Goal: Task Accomplishment & Management: Complete application form

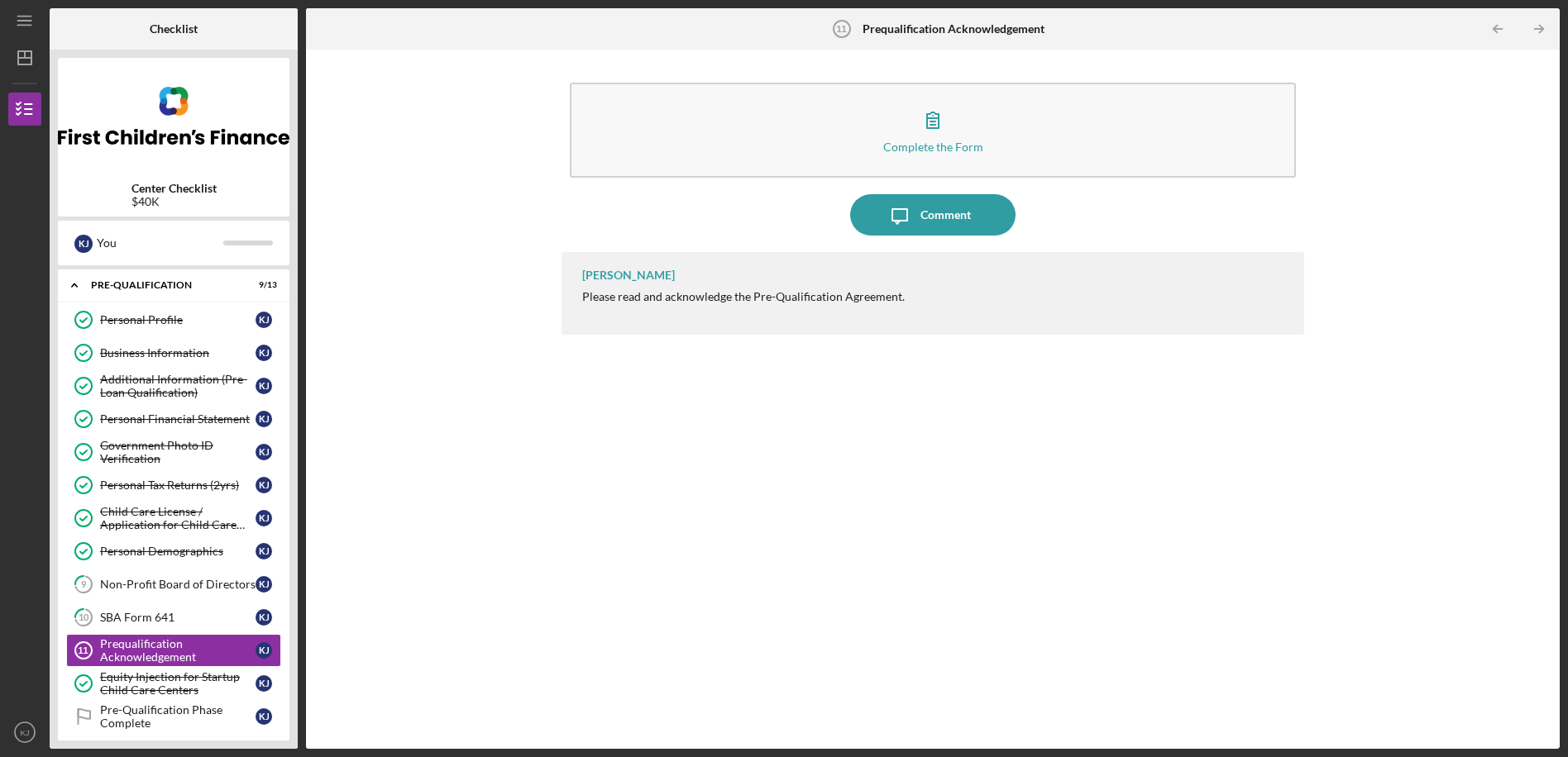
scroll to position [336, 0]
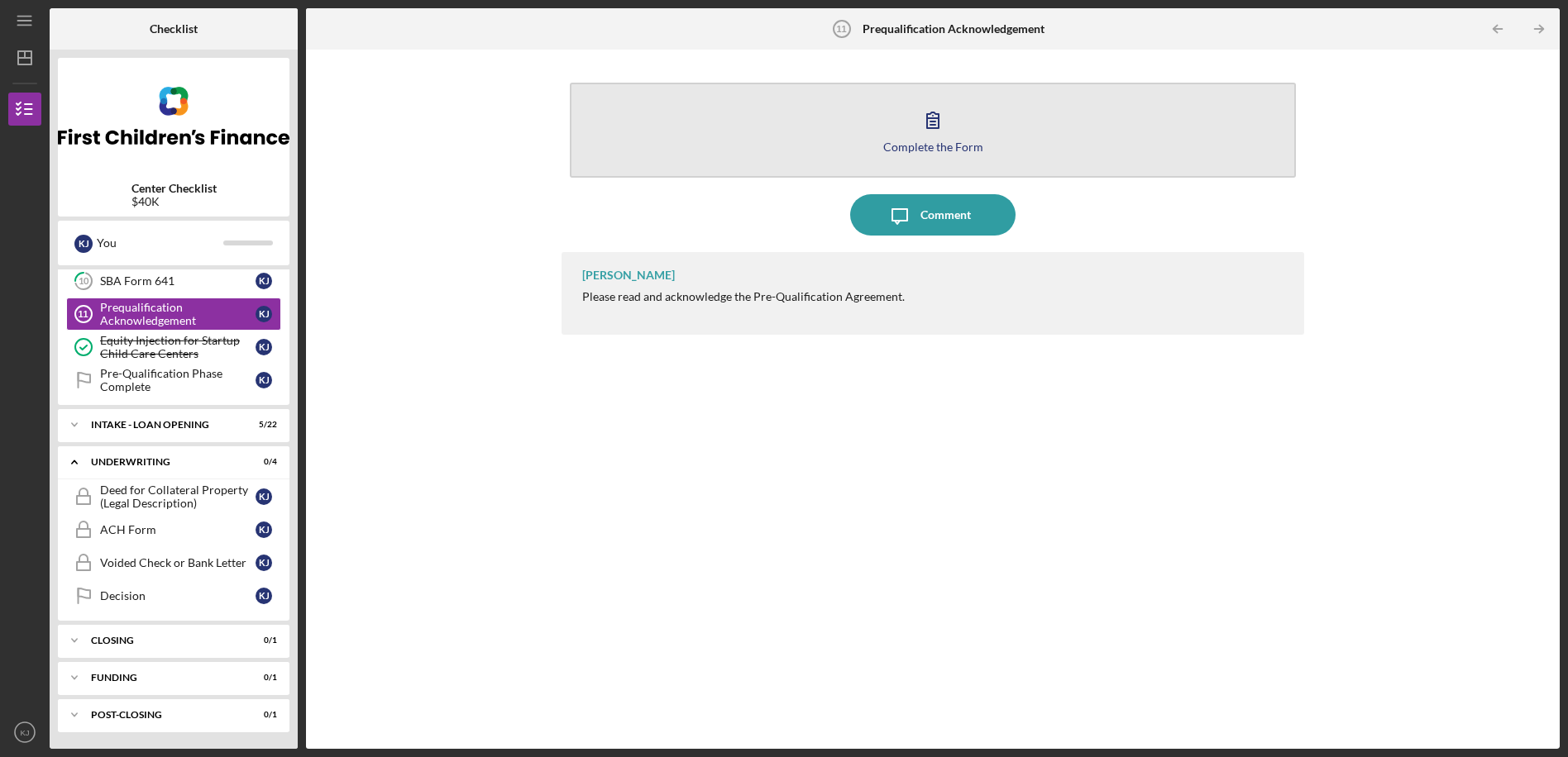
click at [938, 125] on icon "button" at bounding box center [933, 120] width 11 height 16
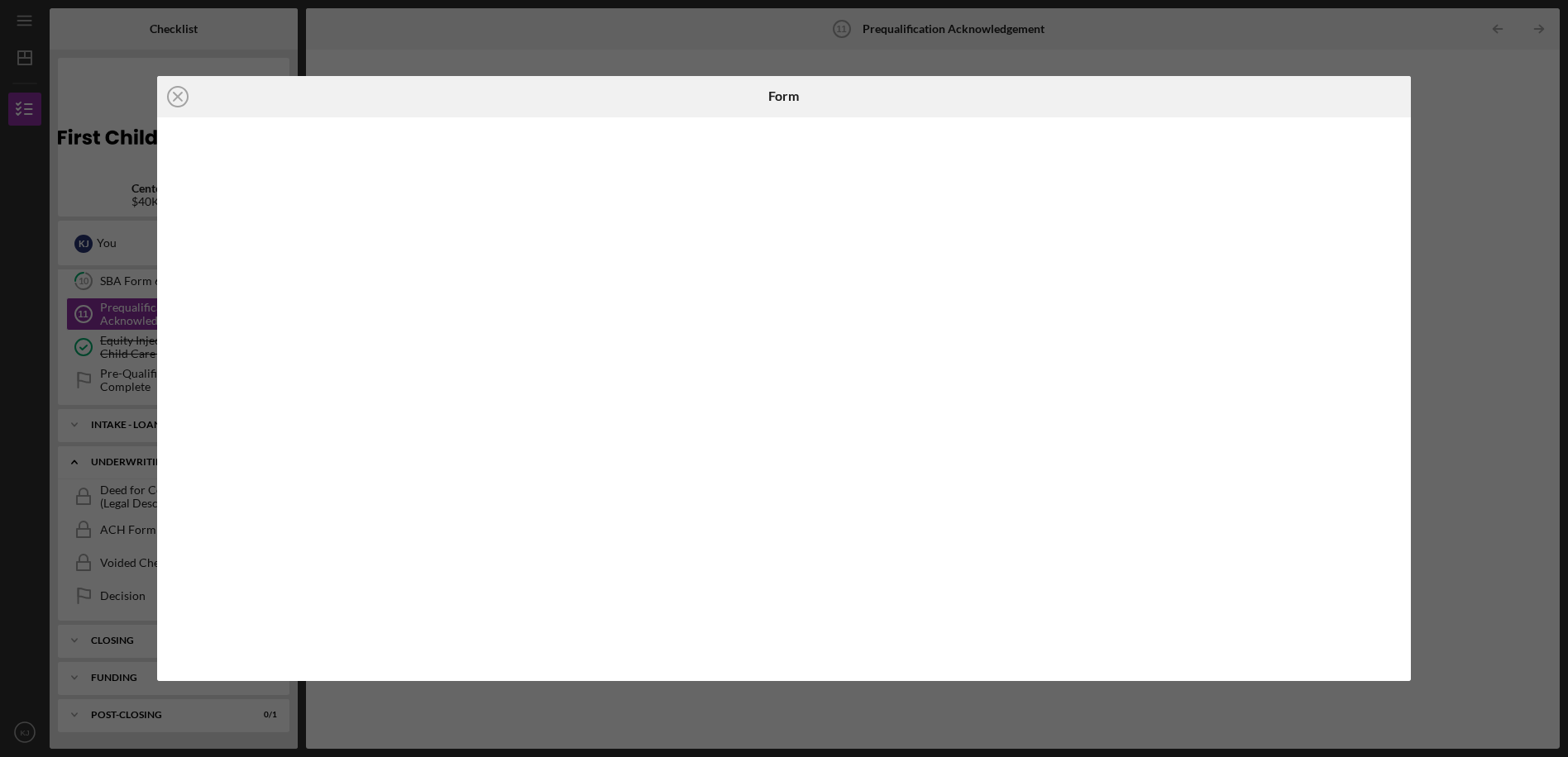
click at [1274, 34] on div "Icon/Close Form" at bounding box center [784, 378] width 1568 height 757
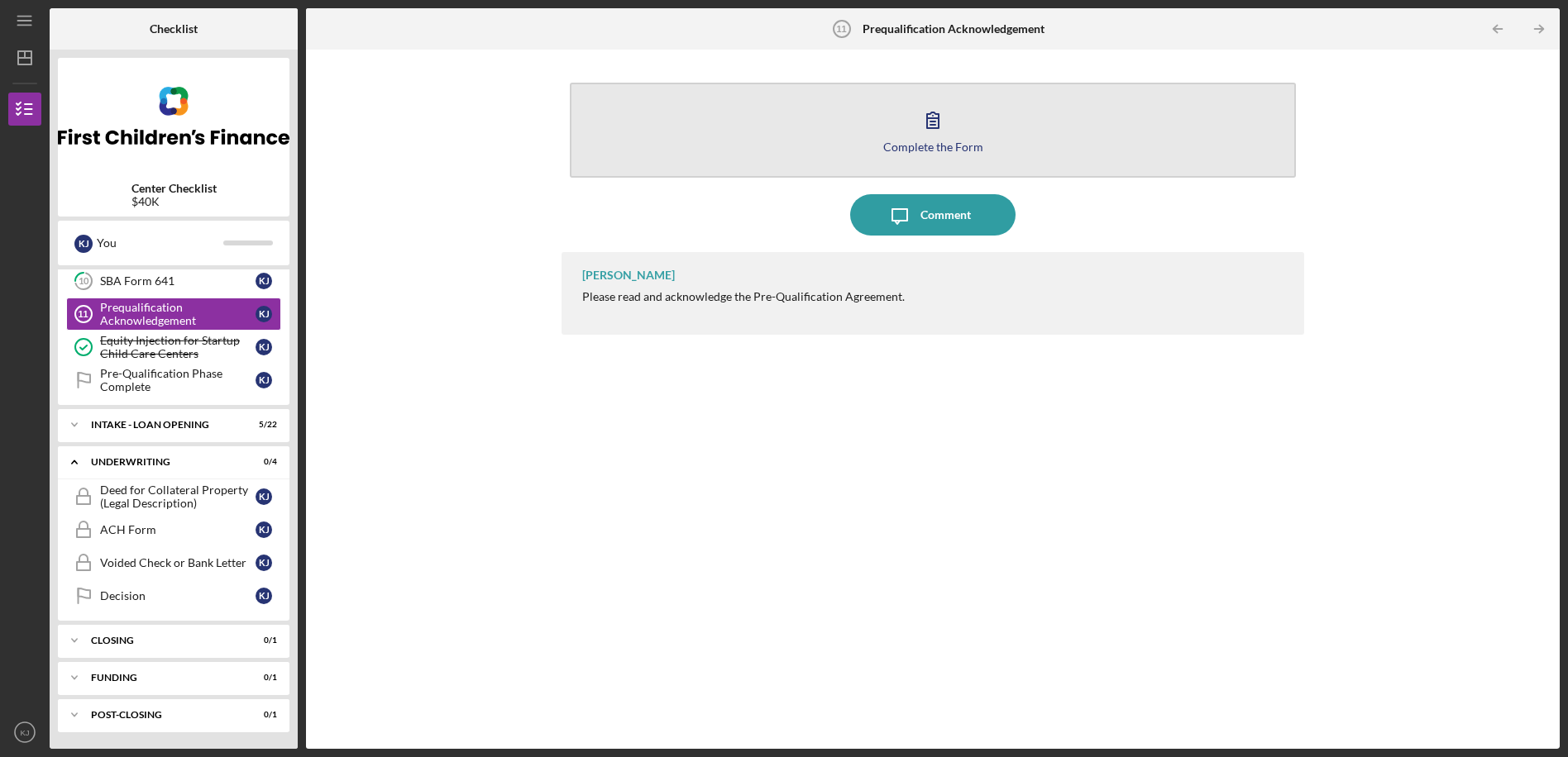
click at [929, 124] on icon "button" at bounding box center [933, 120] width 42 height 42
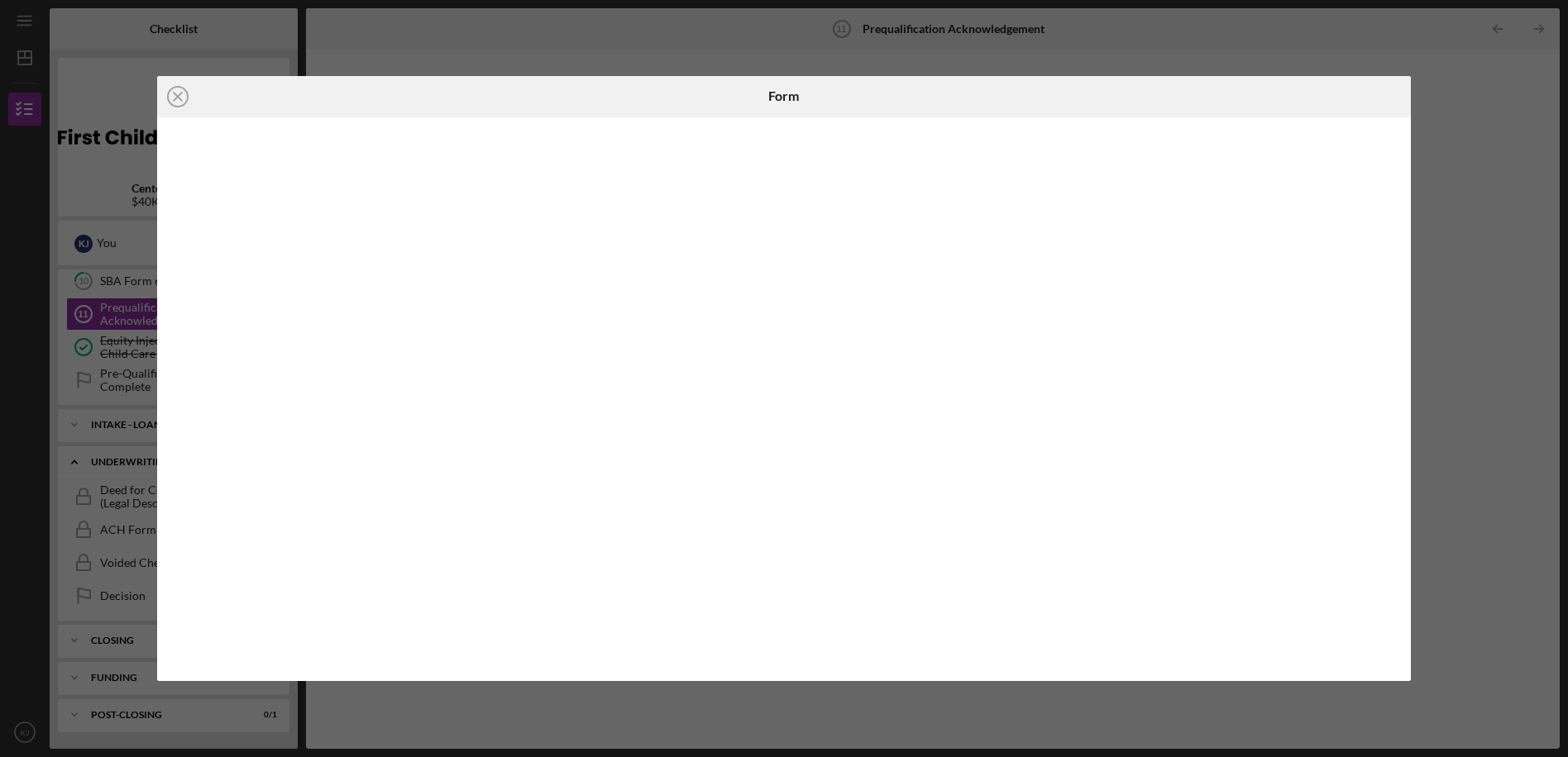
click at [1221, 44] on div "Icon/Close Form" at bounding box center [784, 378] width 1568 height 757
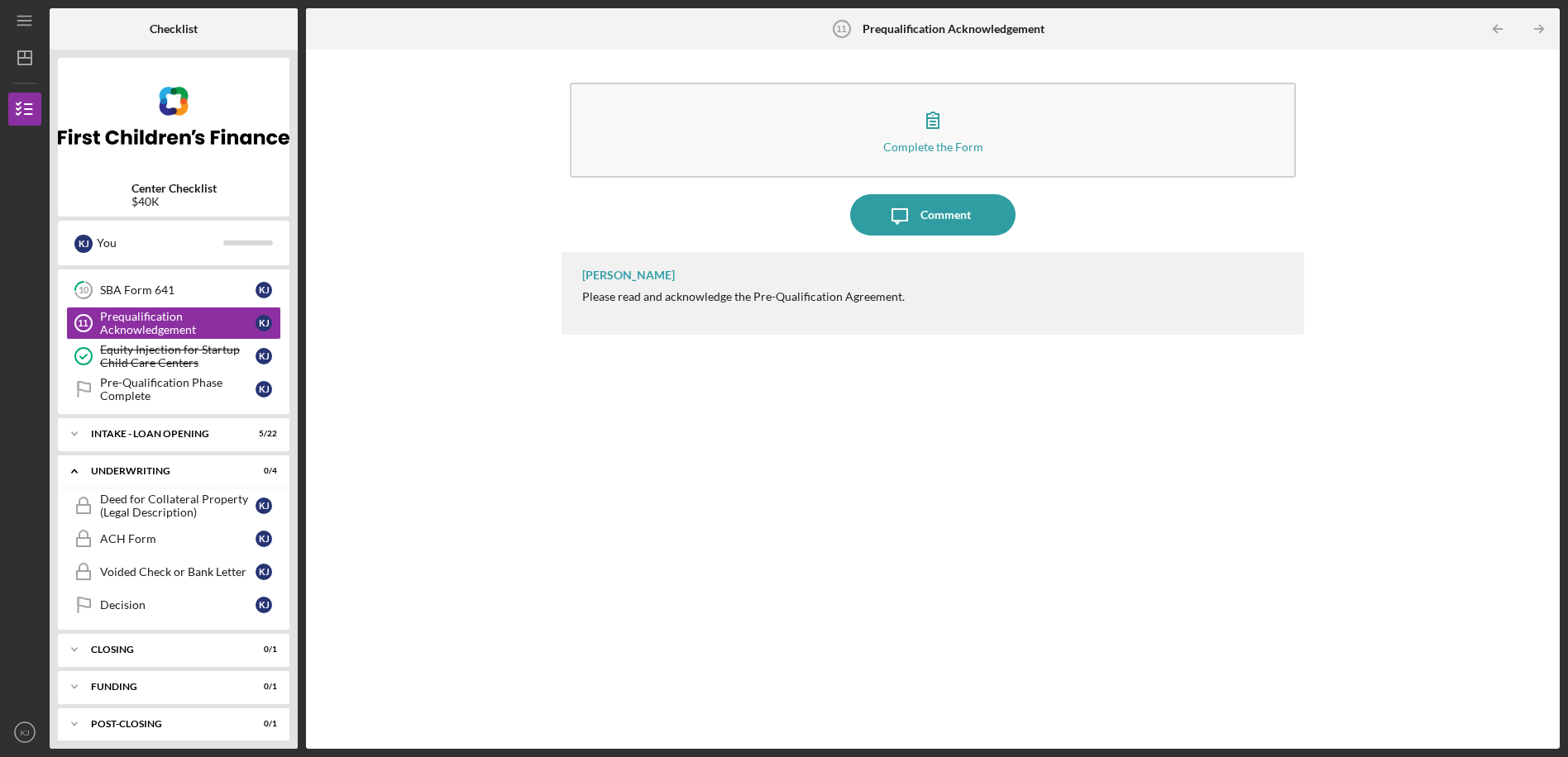
scroll to position [336, 0]
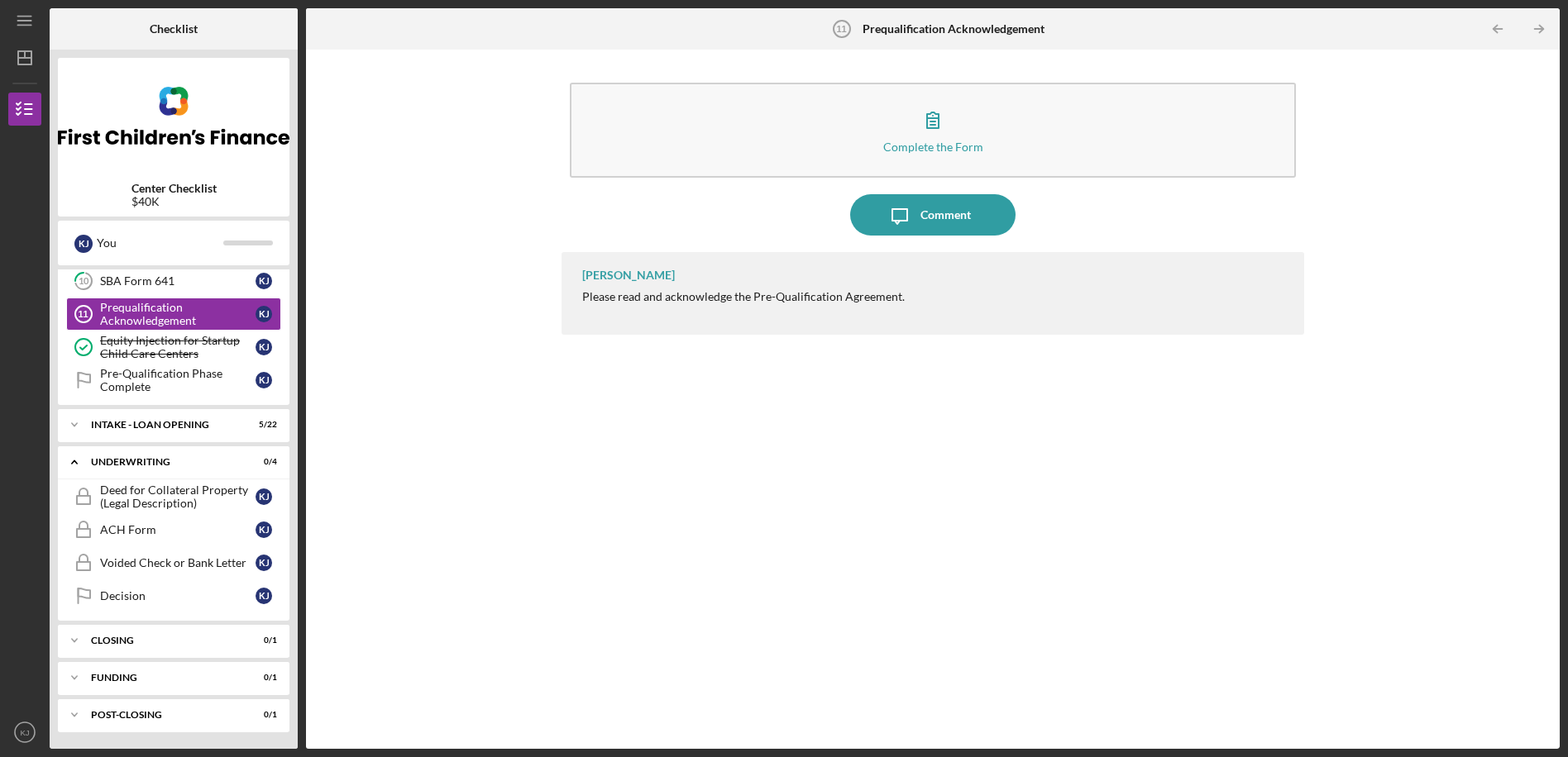
click at [1535, 25] on icon "Icon/Table Pagination Arrow" at bounding box center [1538, 28] width 37 height 37
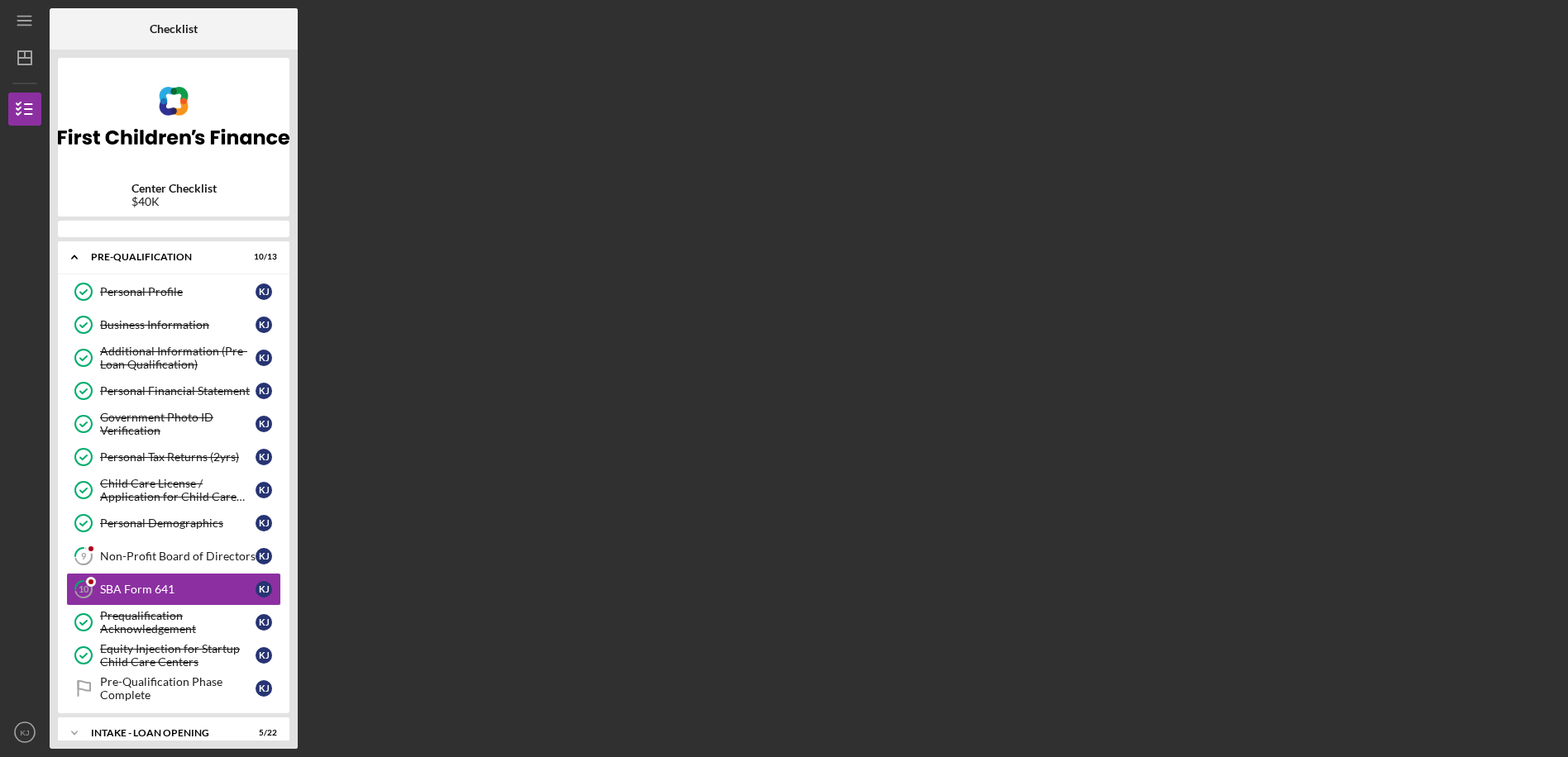
scroll to position [98, 0]
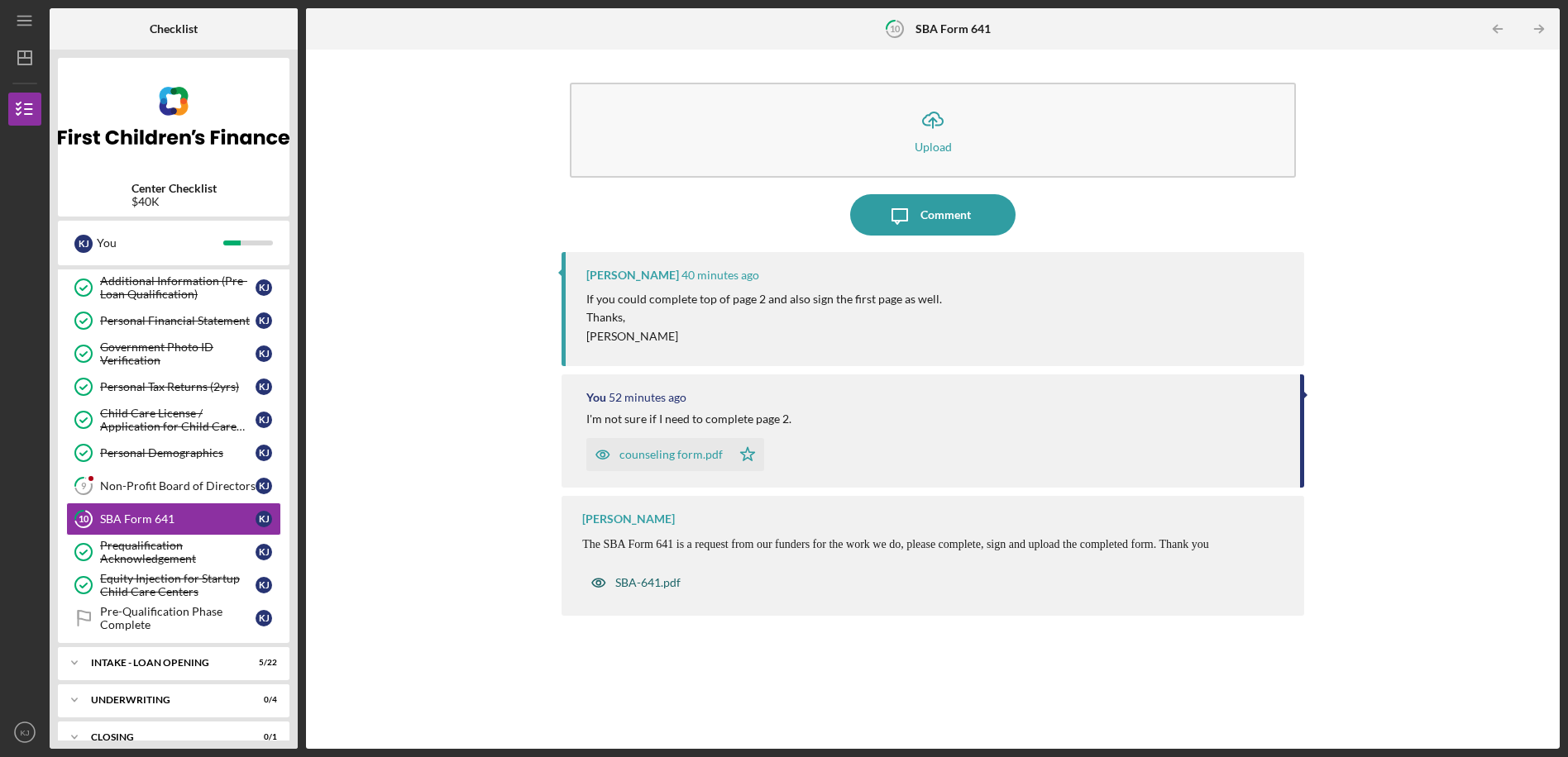
click at [647, 587] on div "SBA-641.pdf" at bounding box center [648, 583] width 65 height 13
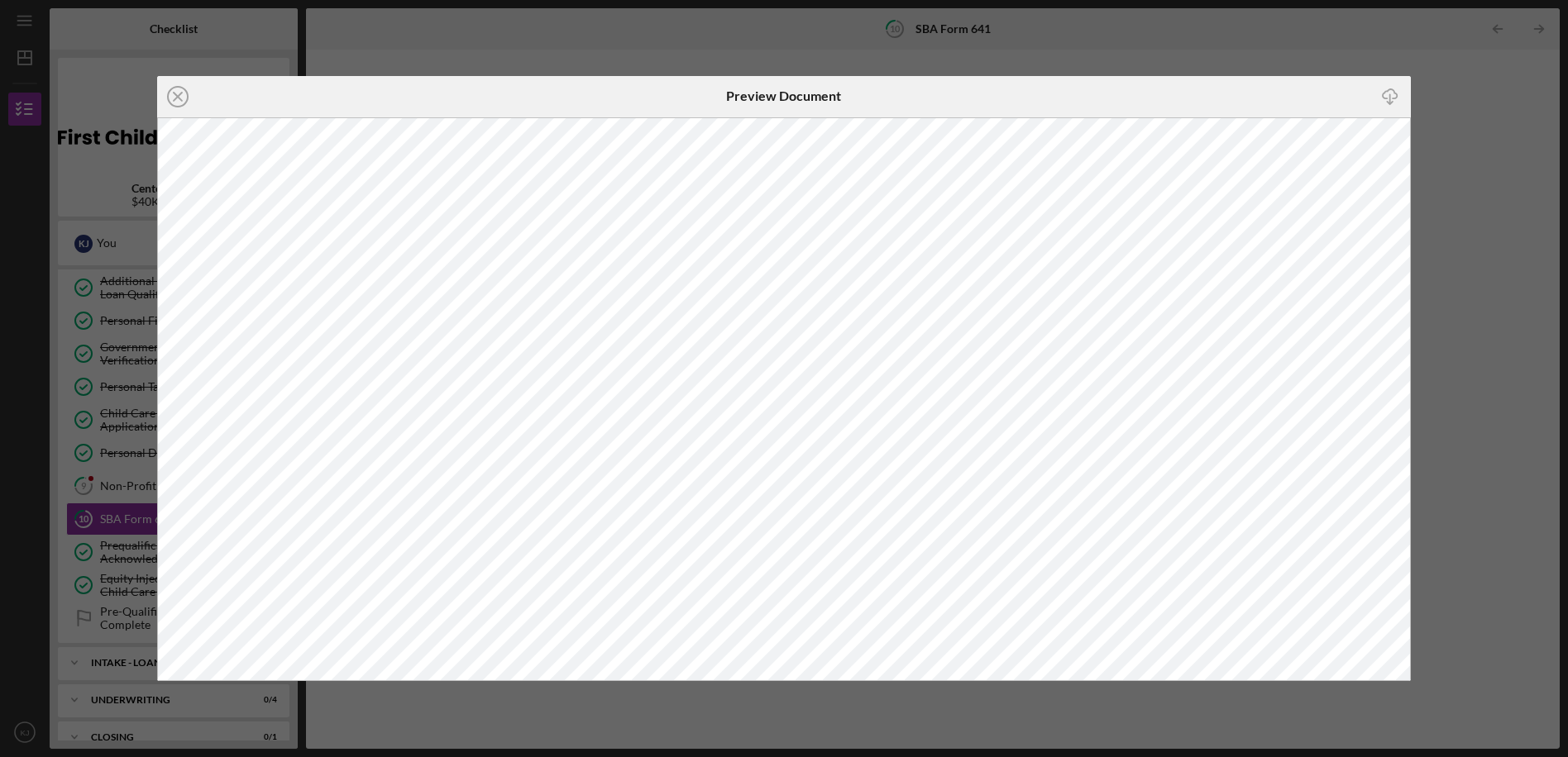
click at [1078, 30] on div "Icon/Close Preview Document Icon/Download" at bounding box center [784, 378] width 1568 height 757
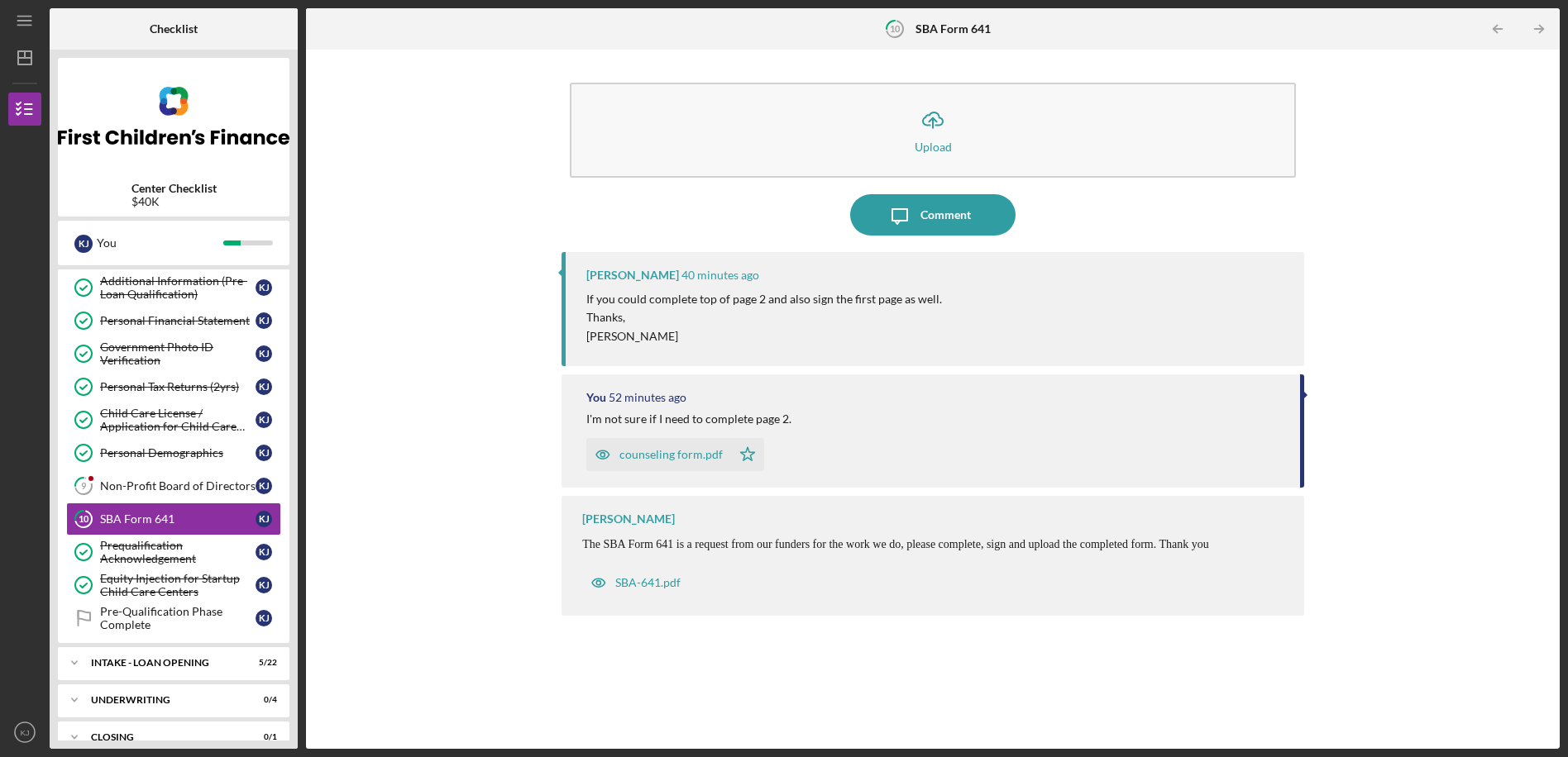
click at [657, 457] on div "counseling form.pdf" at bounding box center [670, 454] width 103 height 13
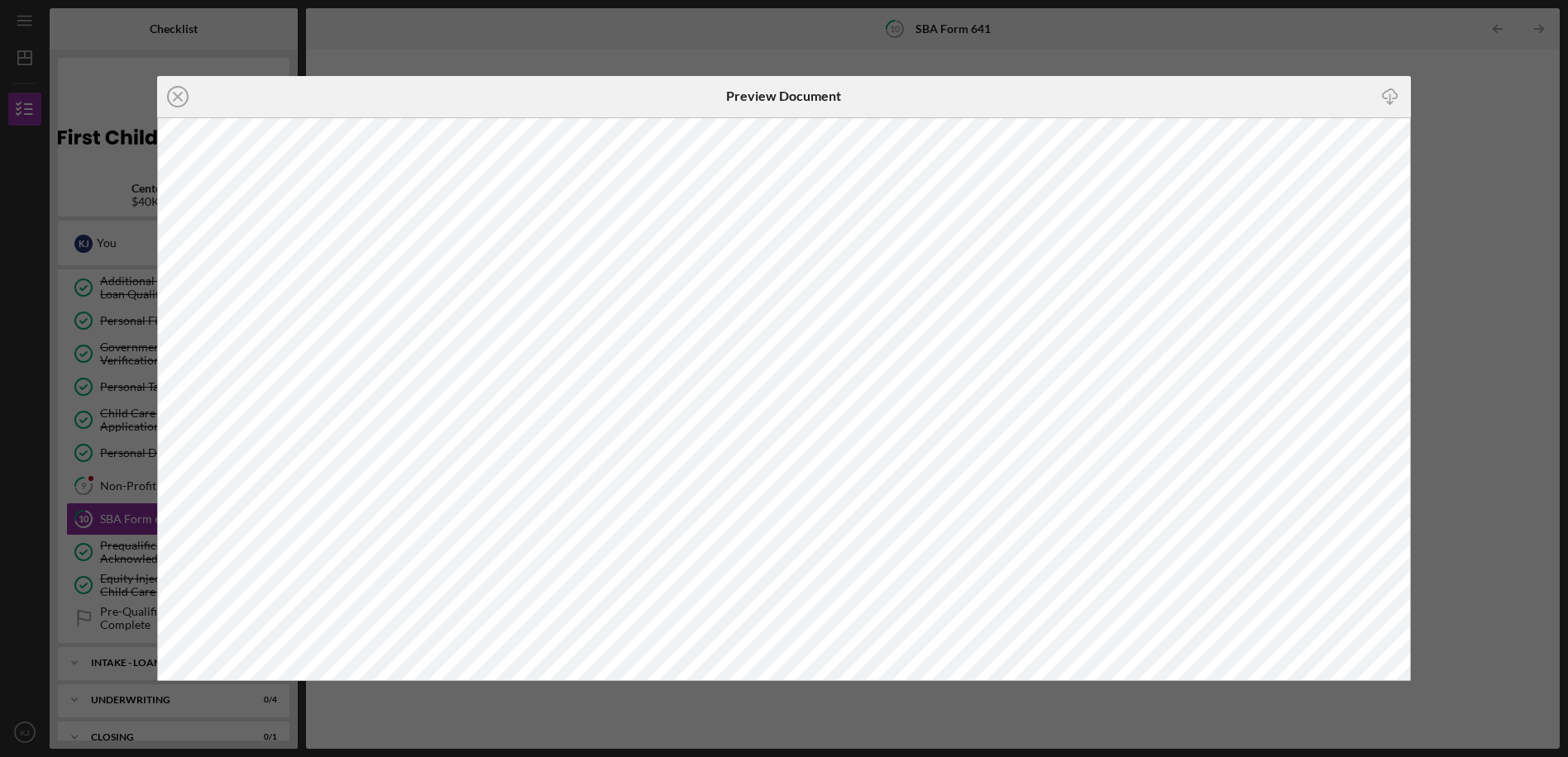
click at [1064, 65] on div "Icon/Close Preview Document Icon/Download" at bounding box center [784, 378] width 1568 height 757
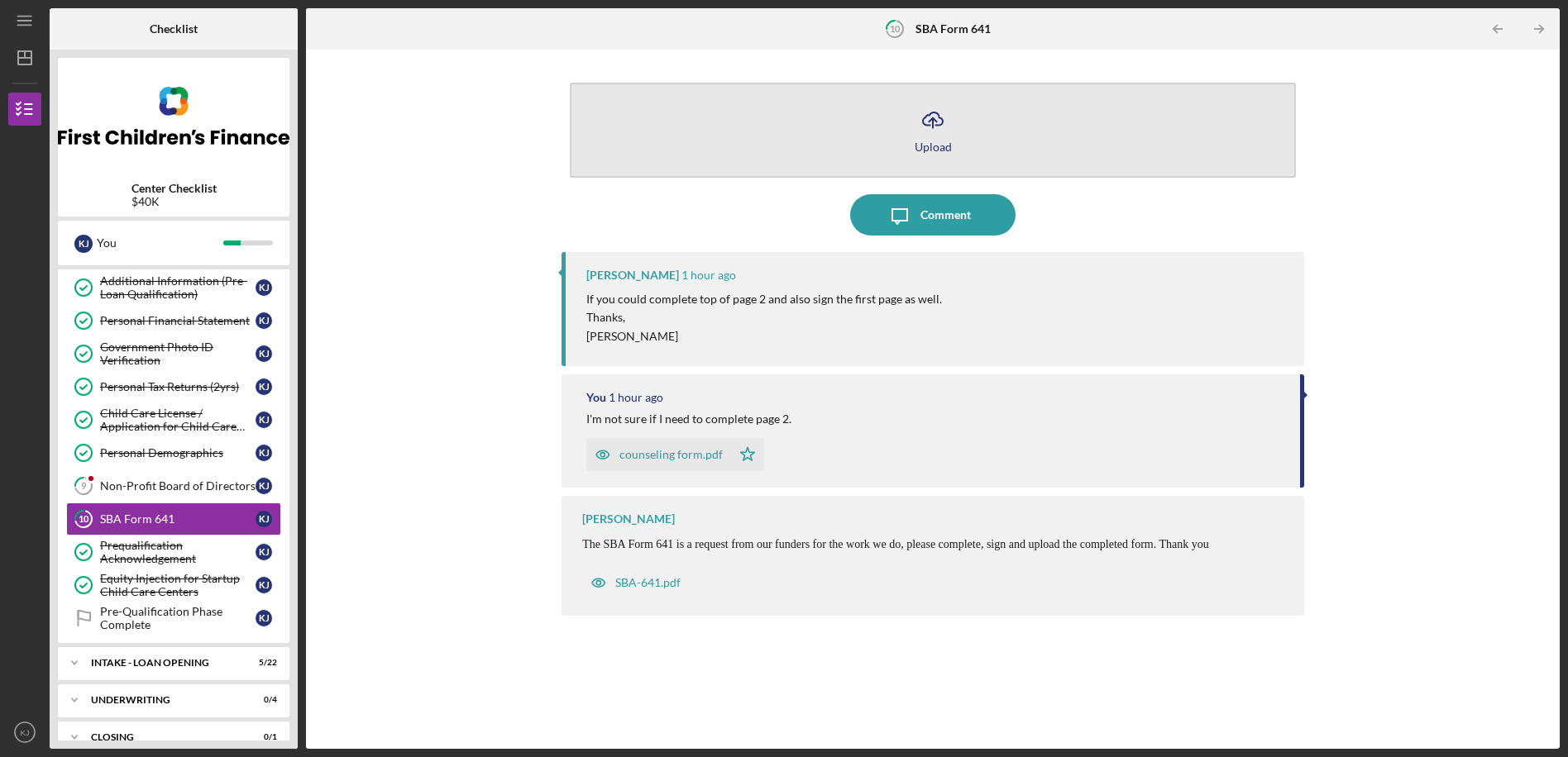
click at [935, 117] on icon "Icon/Upload" at bounding box center [933, 120] width 42 height 42
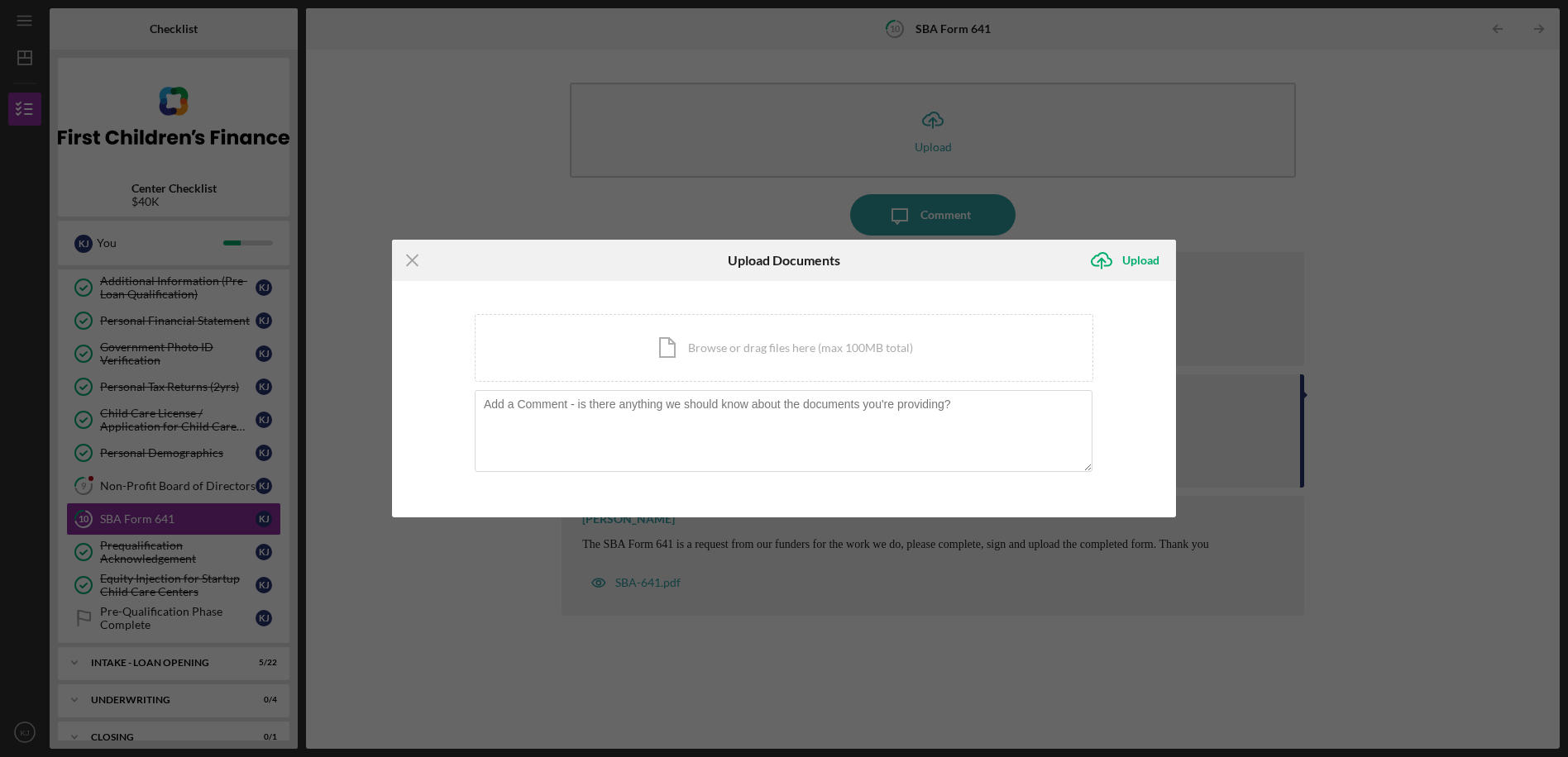
click at [1470, 156] on div "Icon/Menu Close Upload Documents Icon/Upload Upload You're uploading documents …" at bounding box center [784, 378] width 1568 height 757
click at [1444, 248] on div "Icon/Menu Close Upload Documents Icon/Upload Upload You're uploading documents …" at bounding box center [784, 378] width 1568 height 757
click at [1083, 212] on div "Icon/Menu Close Upload Documents Icon/Upload Upload You're uploading documents …" at bounding box center [784, 378] width 1568 height 757
drag, startPoint x: 1361, startPoint y: 260, endPoint x: 1246, endPoint y: 266, distance: 115.2
click at [1355, 262] on div "Icon/Menu Close Upload Documents Icon/Upload Upload You're uploading documents …" at bounding box center [784, 378] width 1568 height 757
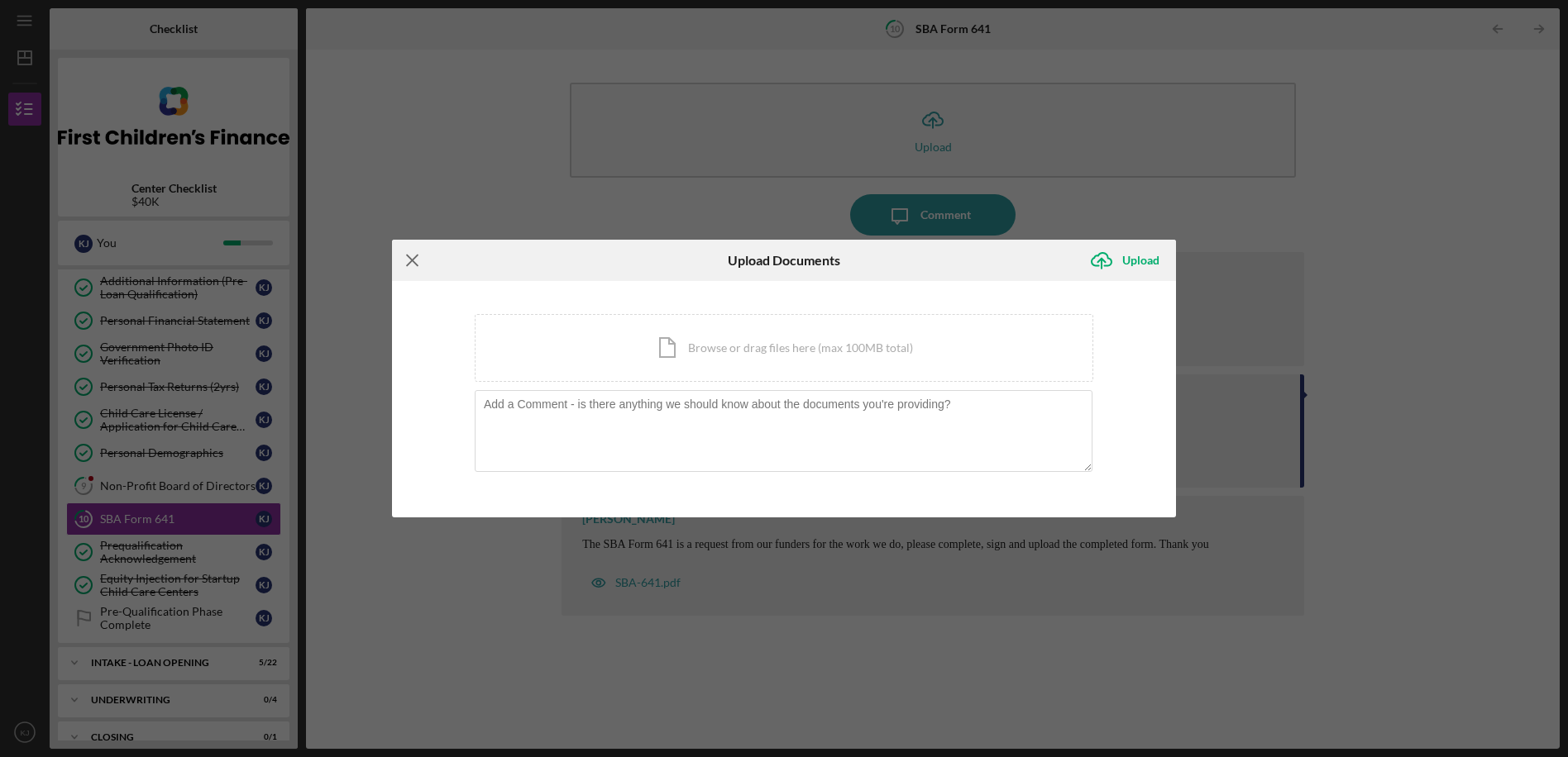
click at [411, 260] on line at bounding box center [412, 260] width 10 height 10
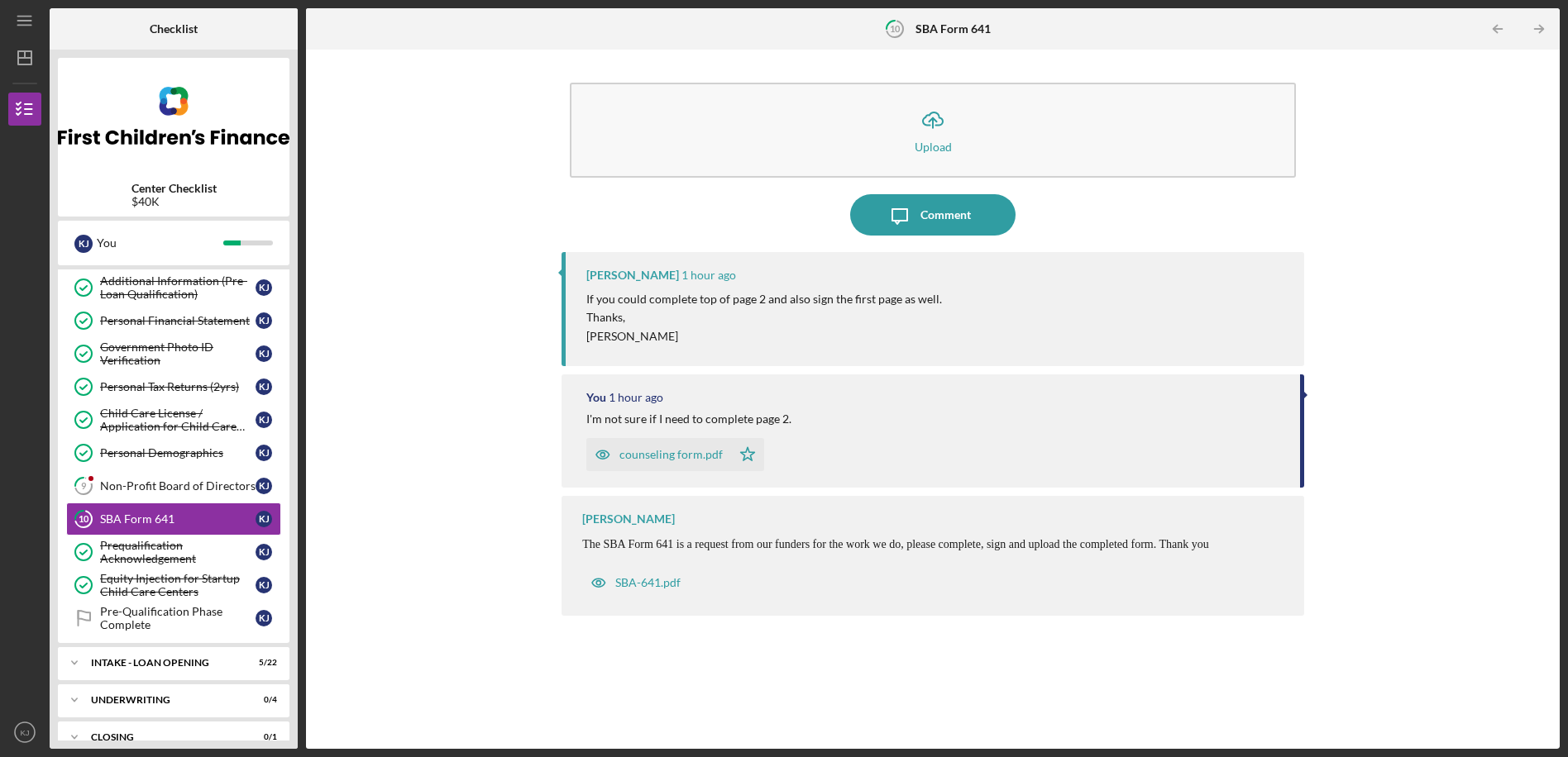
click at [681, 467] on div "counseling form.pdf" at bounding box center [658, 454] width 145 height 33
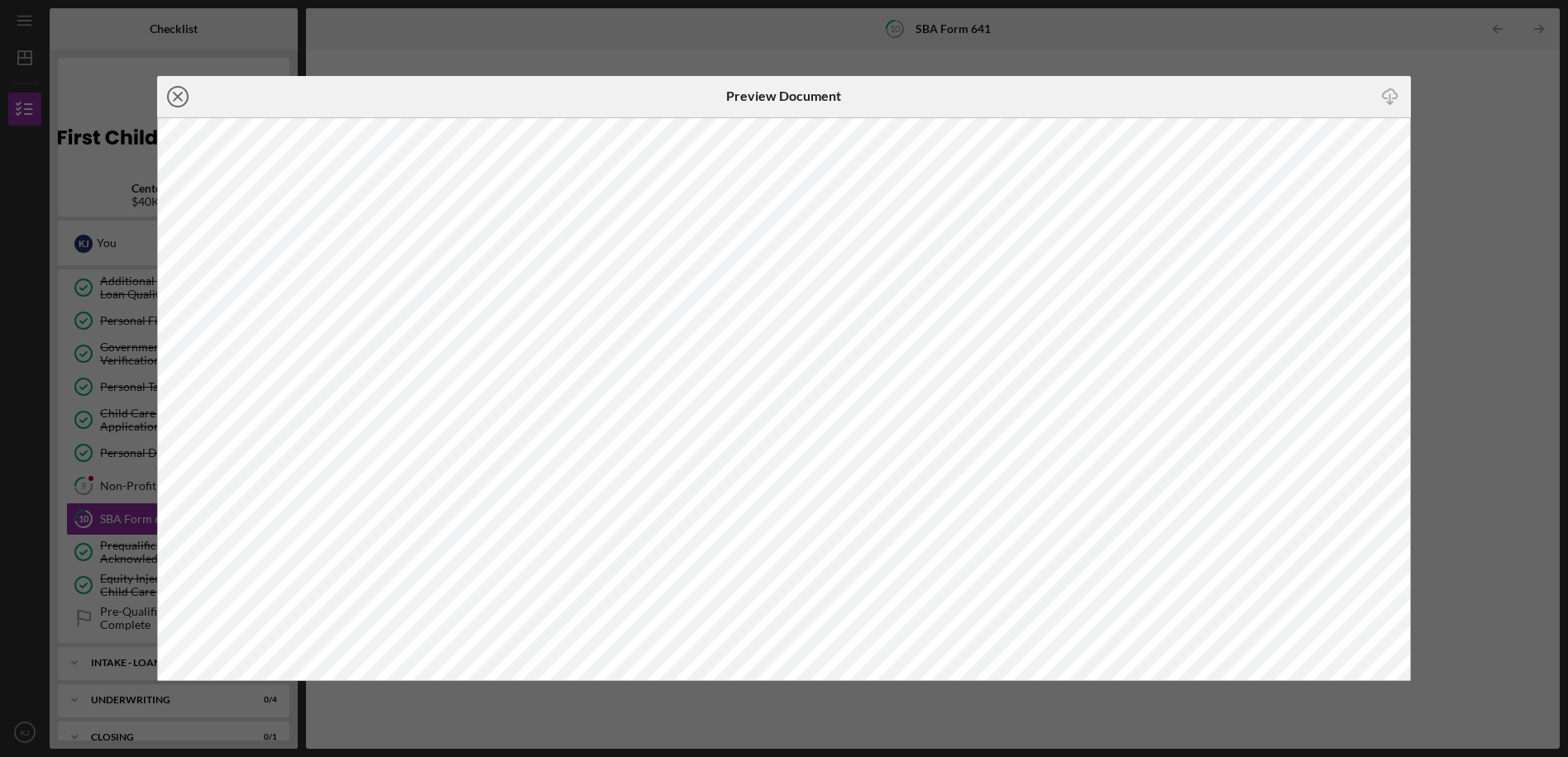
click at [169, 90] on circle at bounding box center [177, 97] width 20 height 20
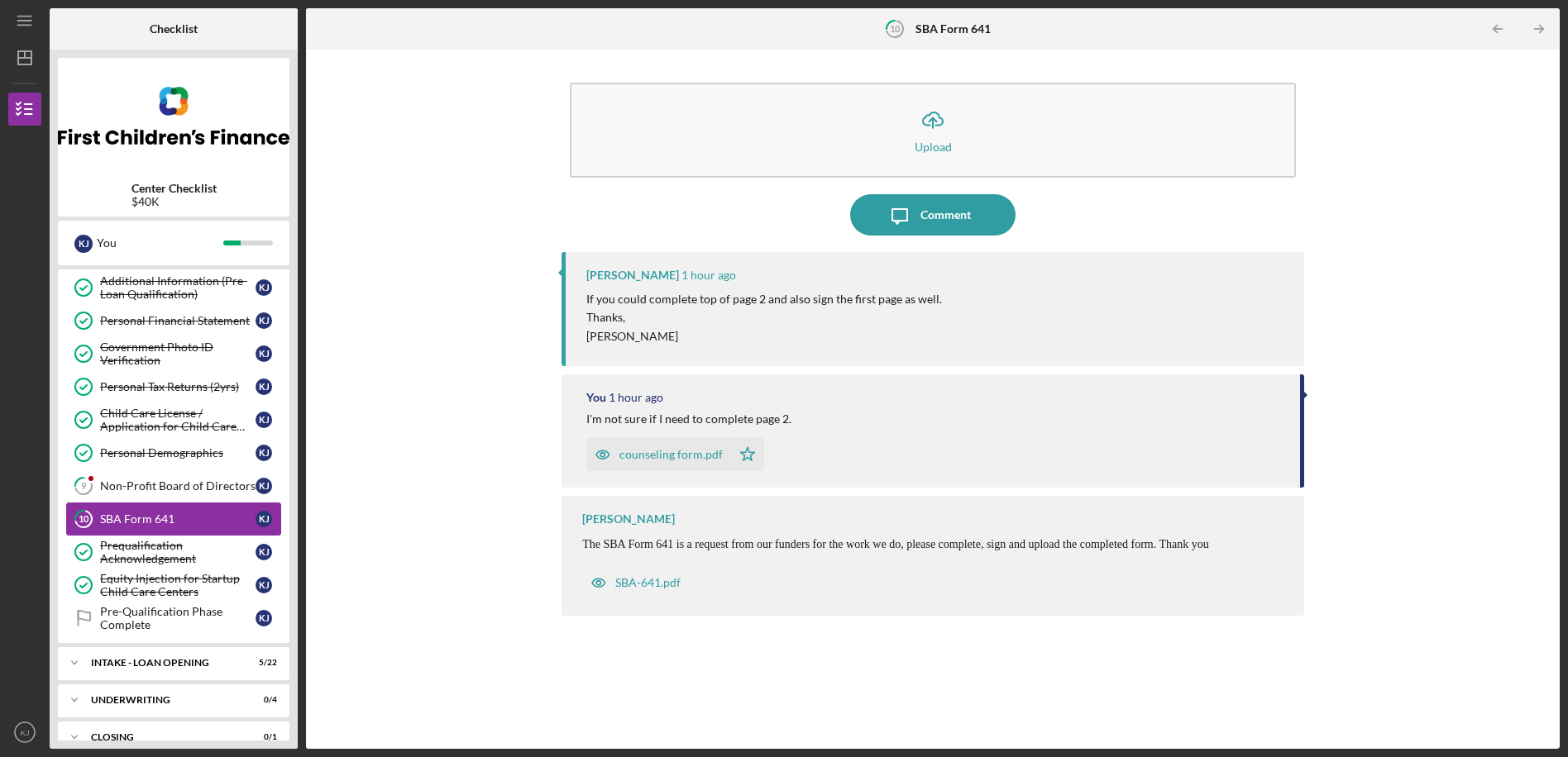
click at [163, 511] on link "10 SBA Form 641 K J" at bounding box center [173, 519] width 215 height 33
click at [688, 460] on div "counseling form.pdf" at bounding box center [670, 454] width 103 height 13
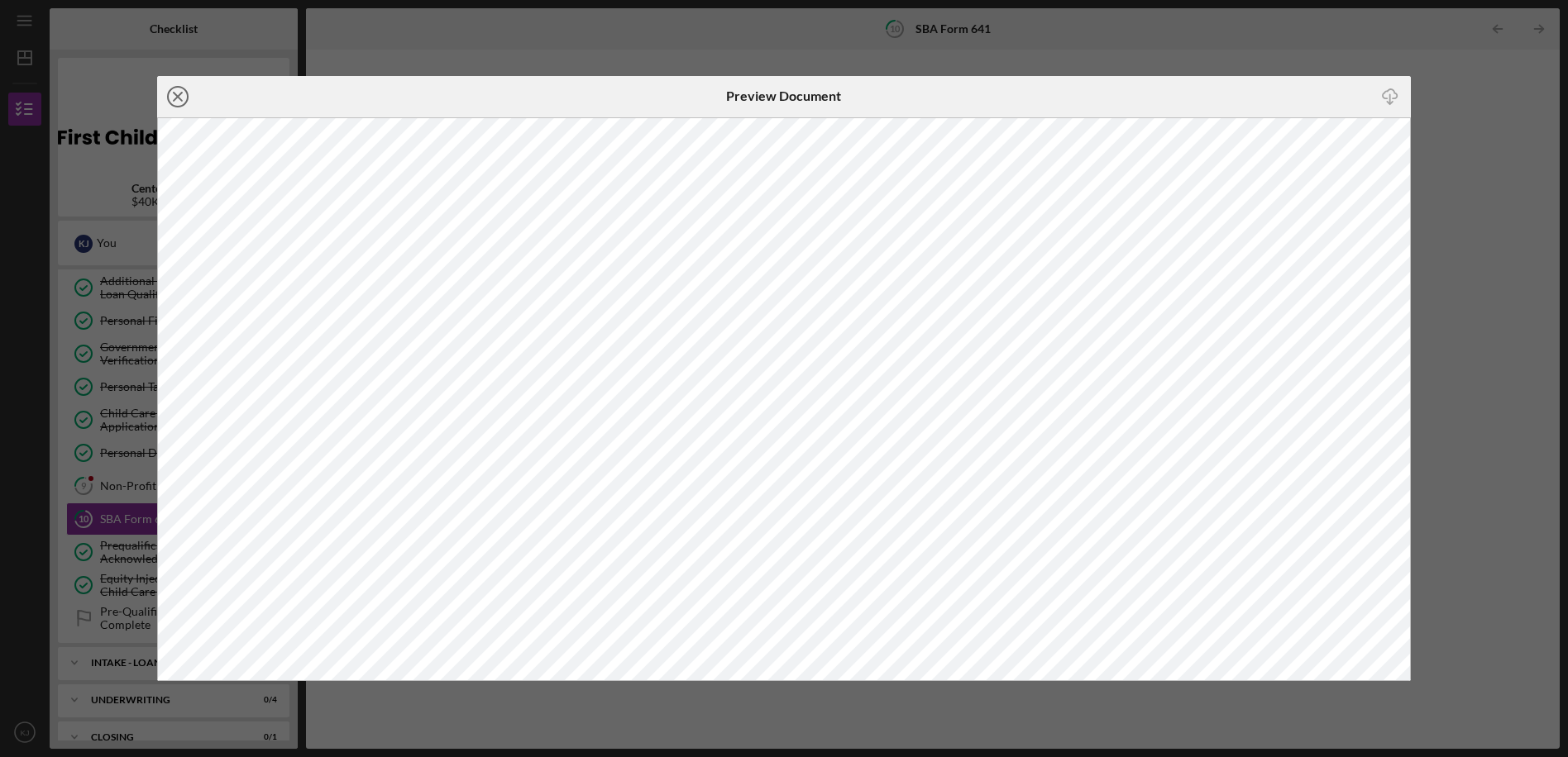
click at [174, 94] on line at bounding box center [177, 97] width 9 height 9
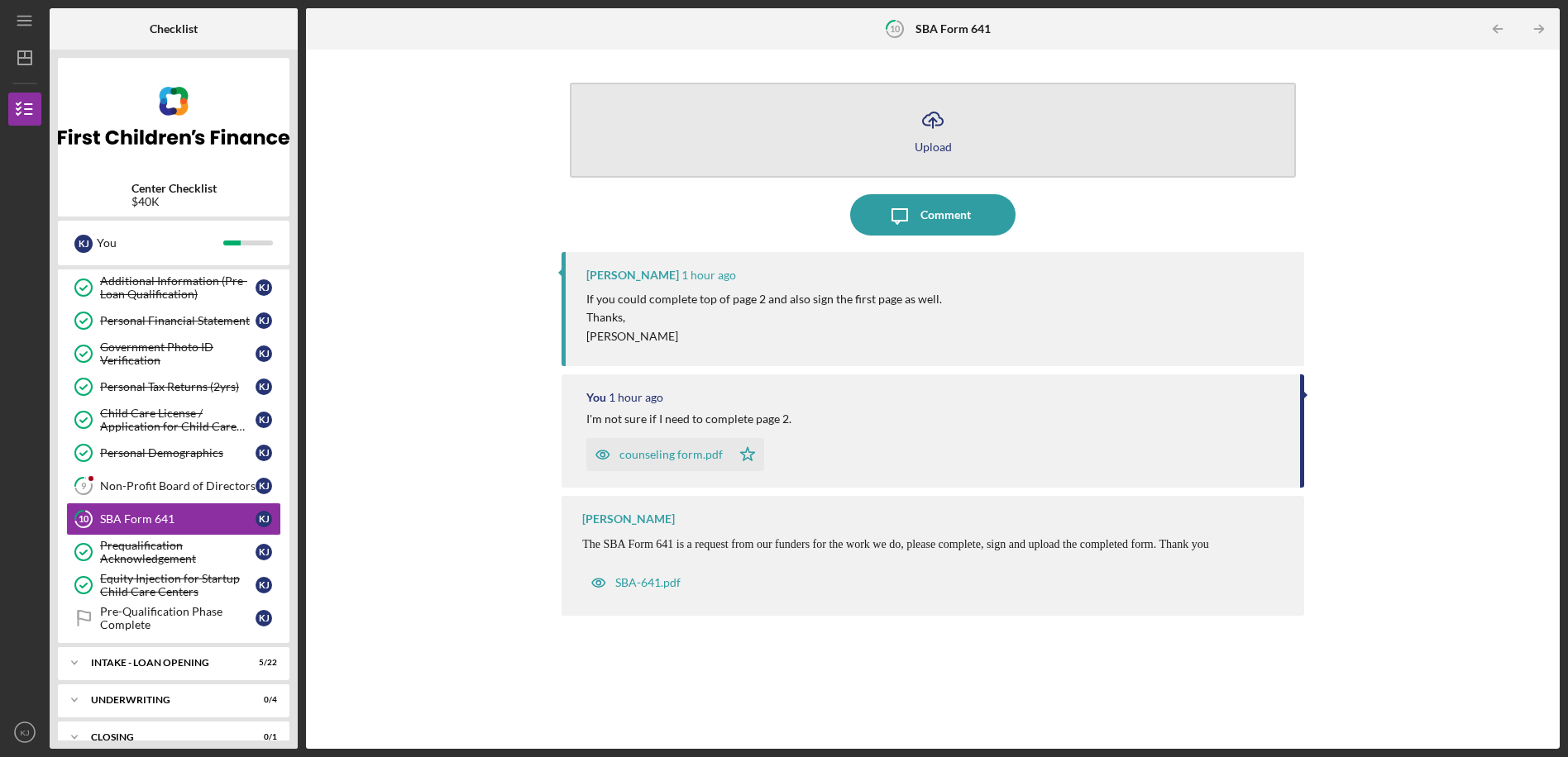
click at [949, 115] on icon "Icon/Upload" at bounding box center [933, 120] width 42 height 42
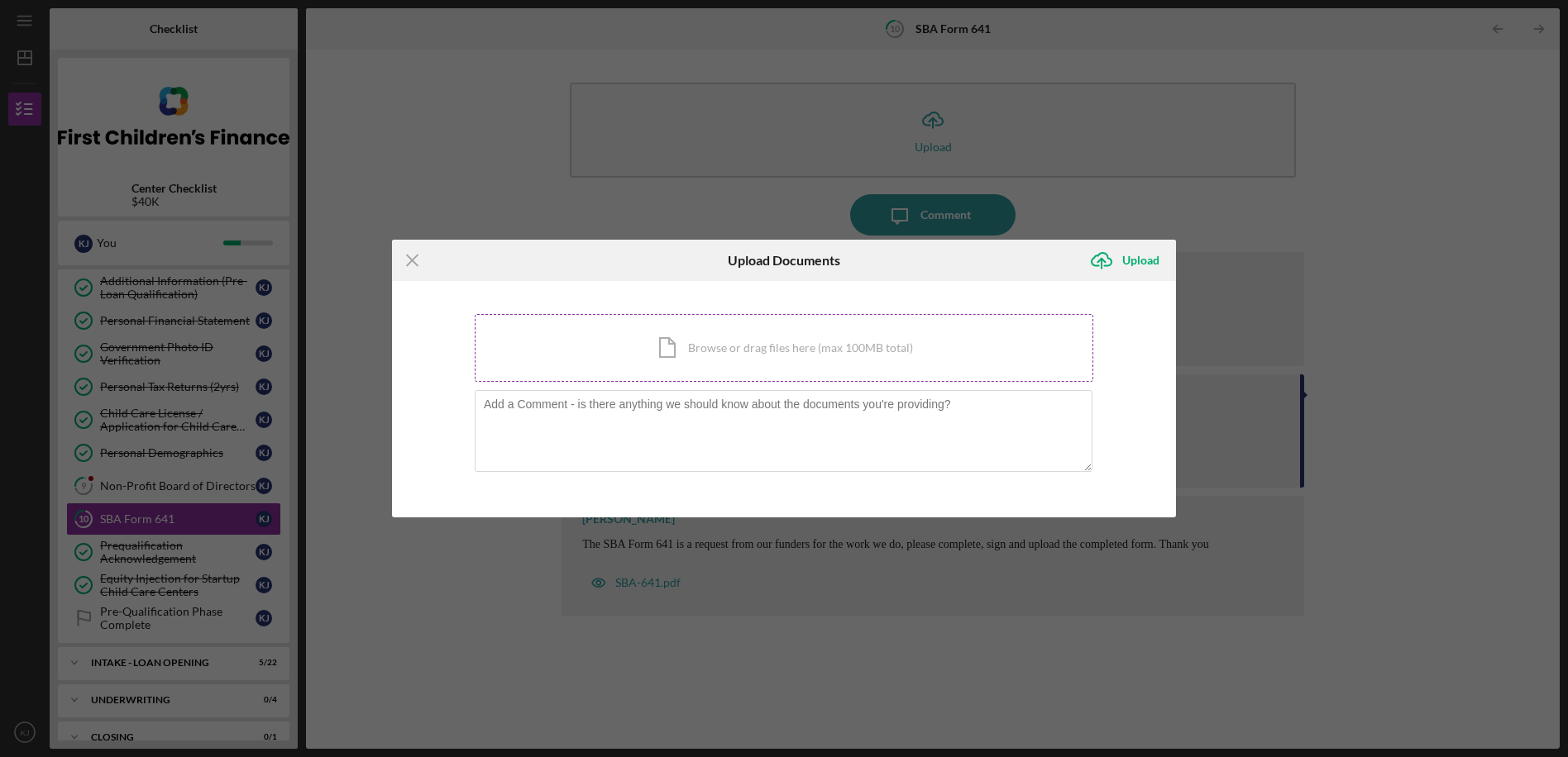
click at [723, 343] on div "Icon/Document Browse or drag files here (max 100MB total) Tap to choose files o…" at bounding box center [783, 348] width 618 height 68
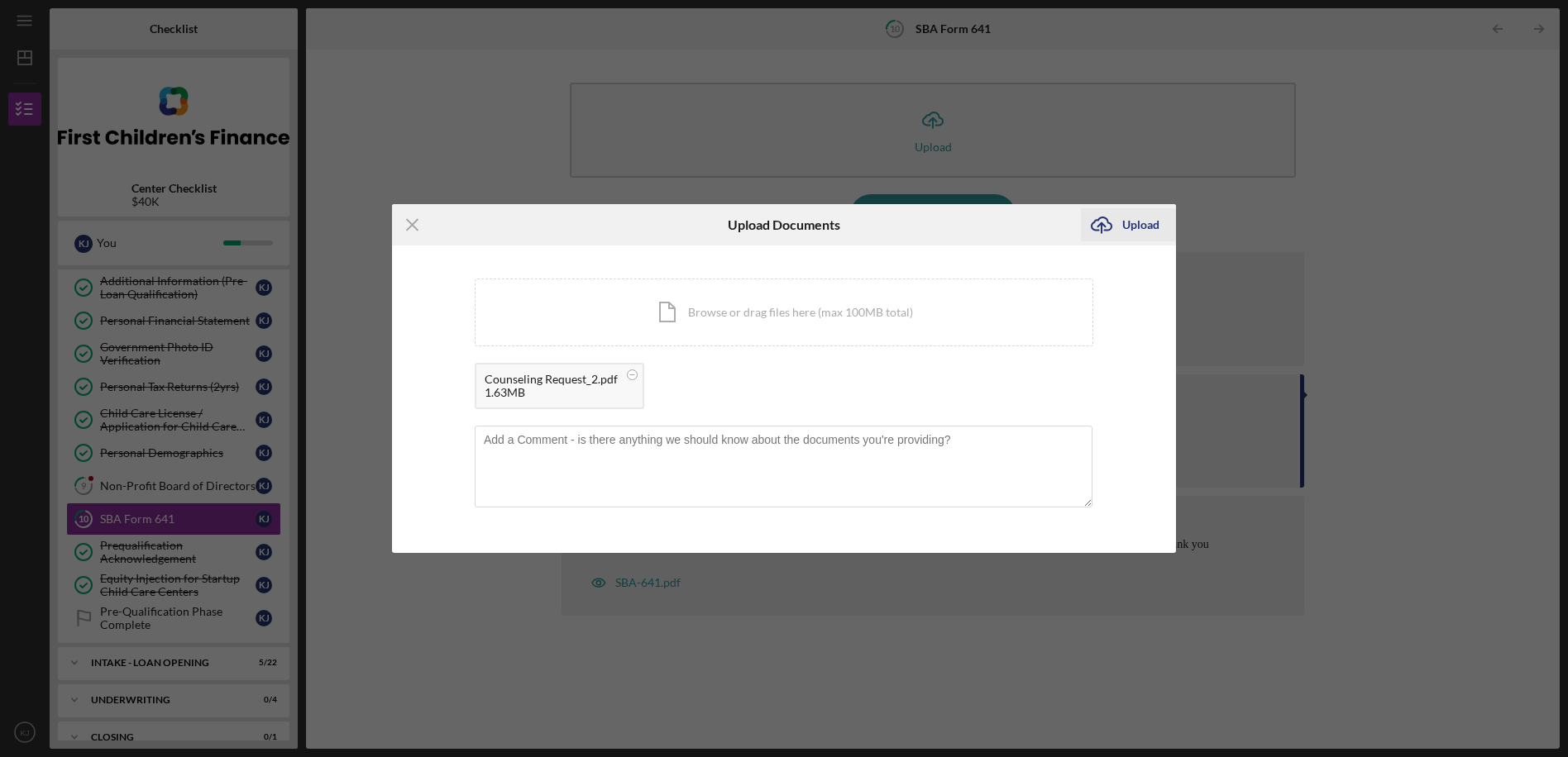
click at [1137, 225] on div "Upload" at bounding box center [1140, 224] width 37 height 33
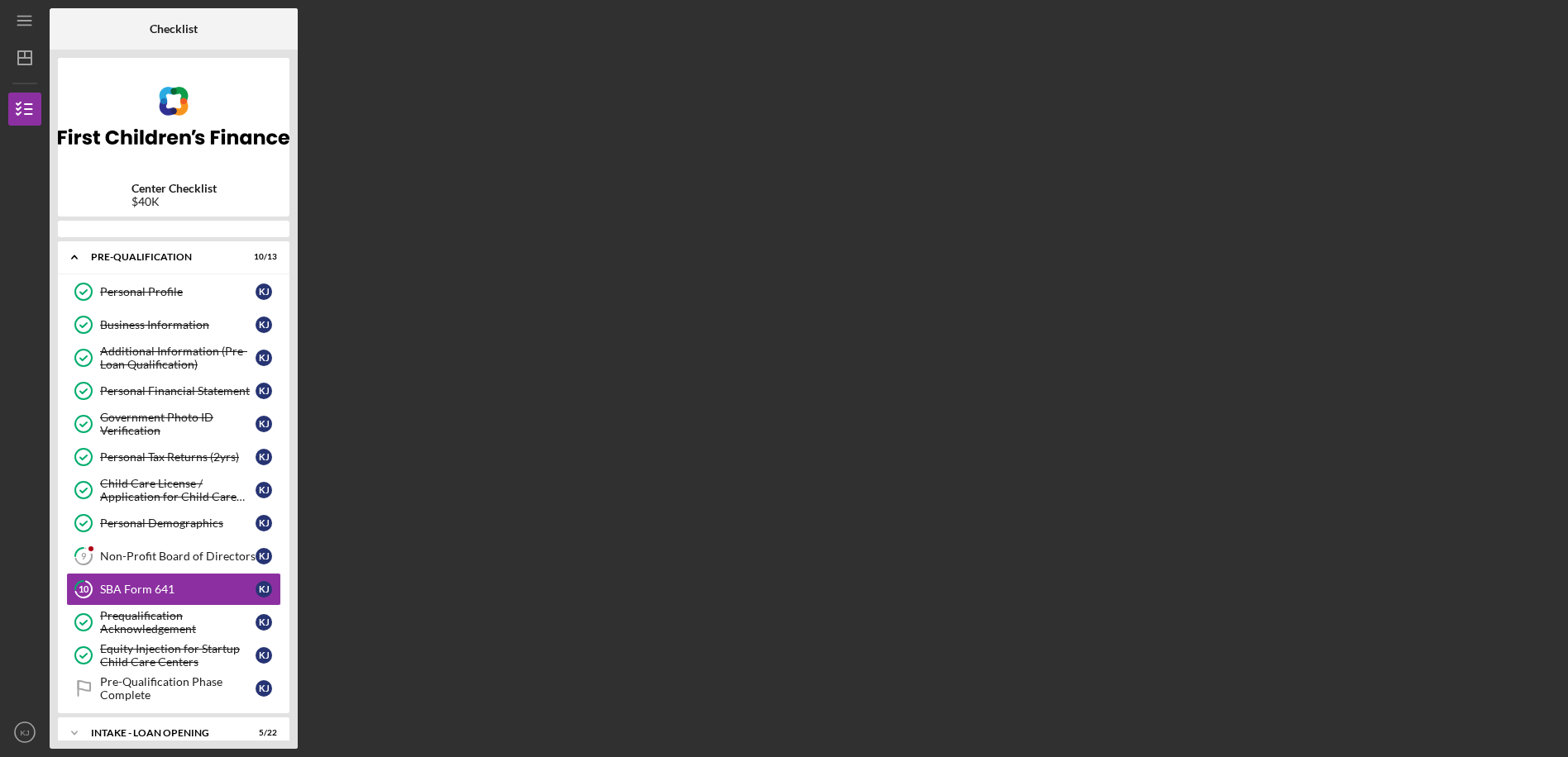
scroll to position [98, 0]
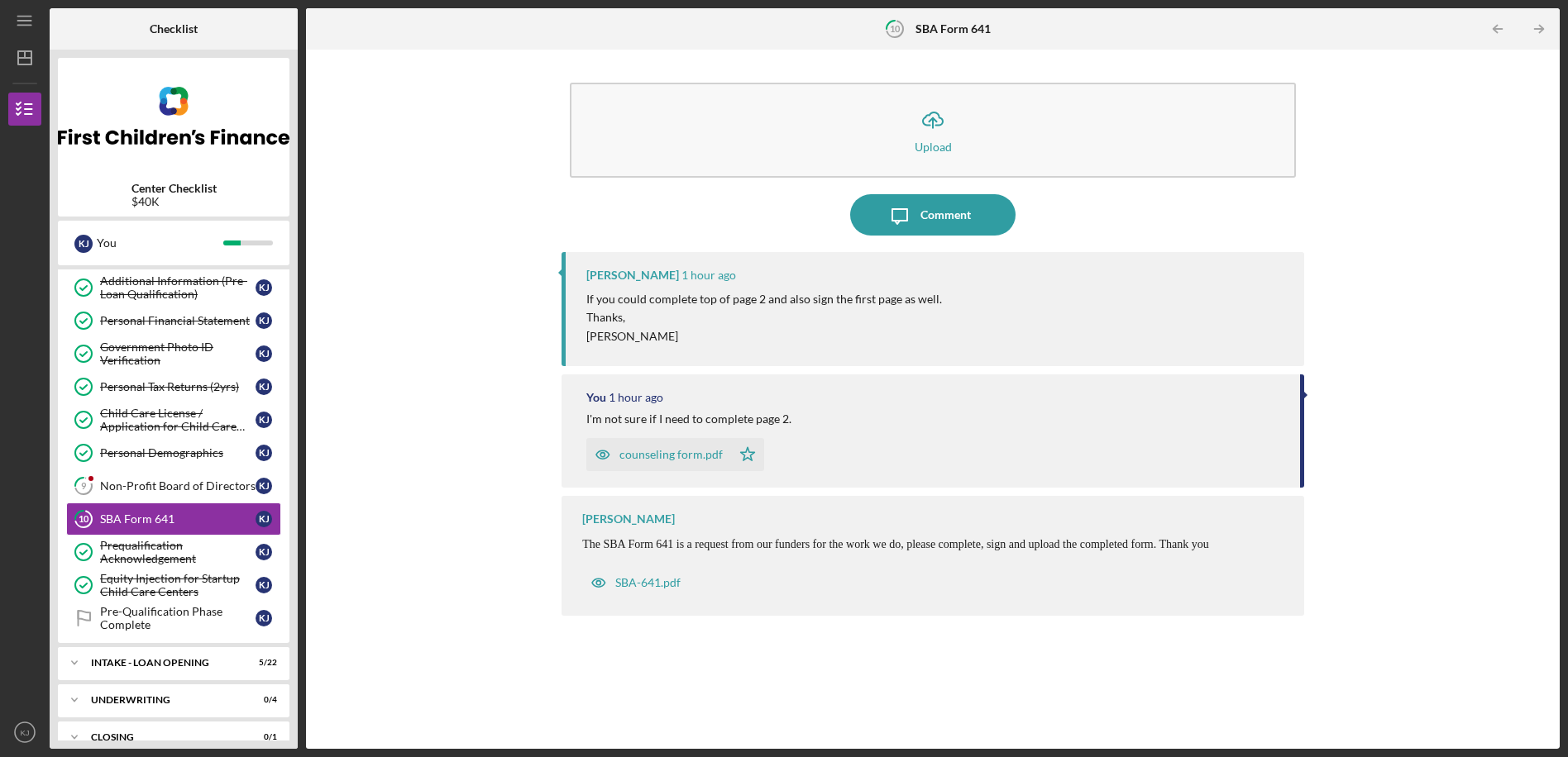
click at [676, 453] on div "counseling form.pdf" at bounding box center [670, 454] width 103 height 13
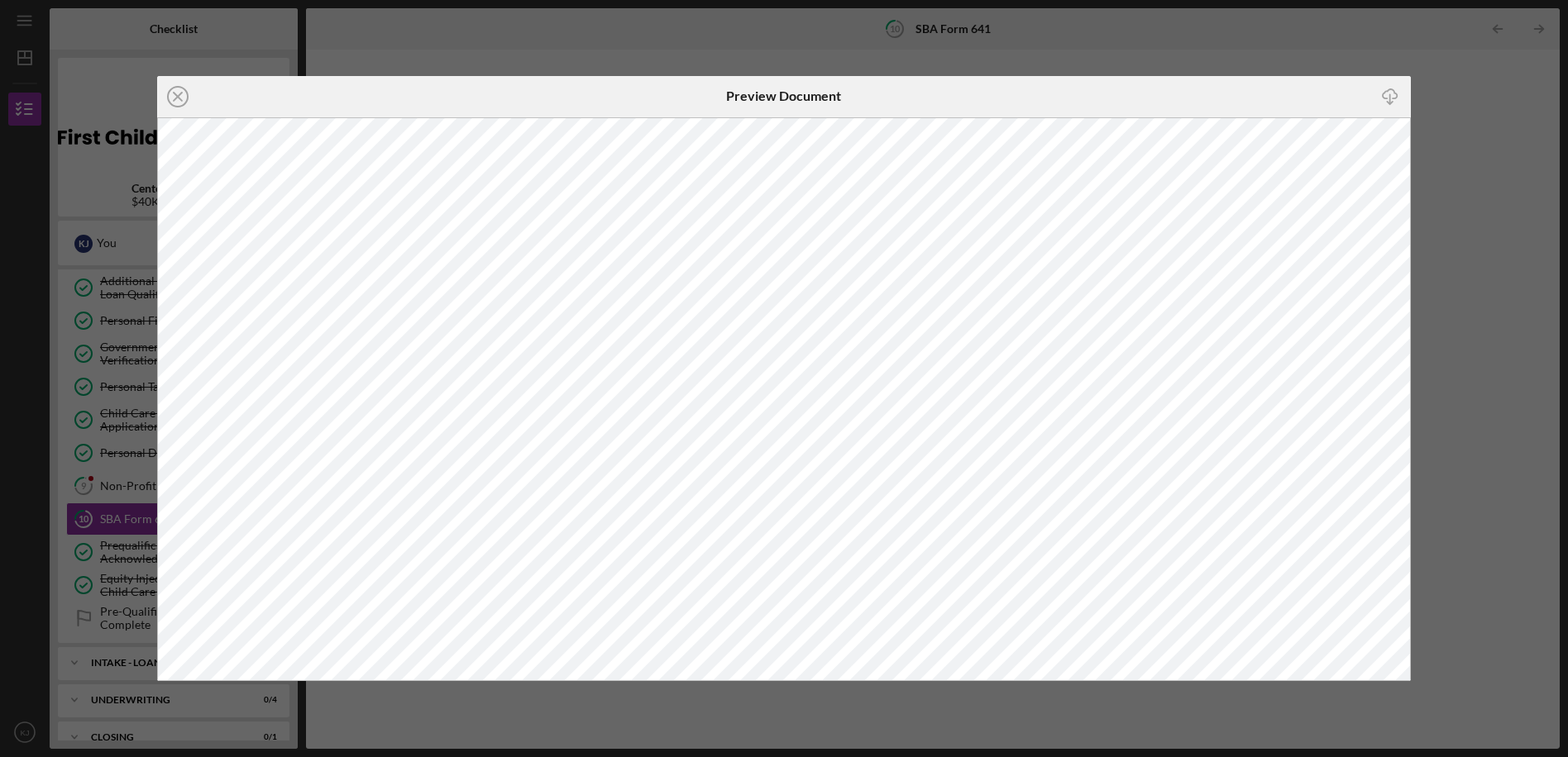
click at [102, 196] on div "Icon/Close Preview Document Icon/Download" at bounding box center [784, 378] width 1568 height 757
